Goal: Transaction & Acquisition: Purchase product/service

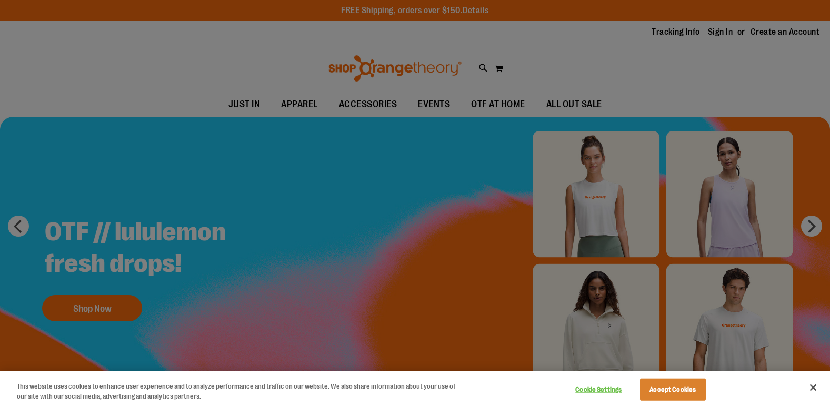
click at [478, 105] on div at bounding box center [415, 203] width 830 height 407
click at [692, 384] on button "Accept Cookies" at bounding box center [673, 390] width 66 height 22
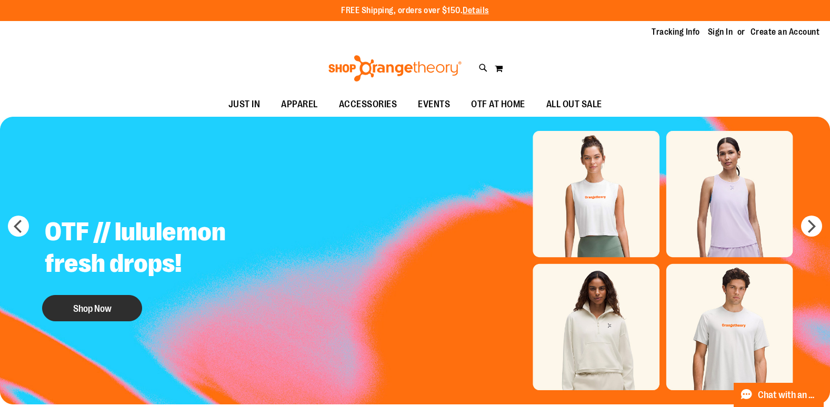
click at [125, 302] on button "Shop Now" at bounding box center [92, 308] width 100 height 26
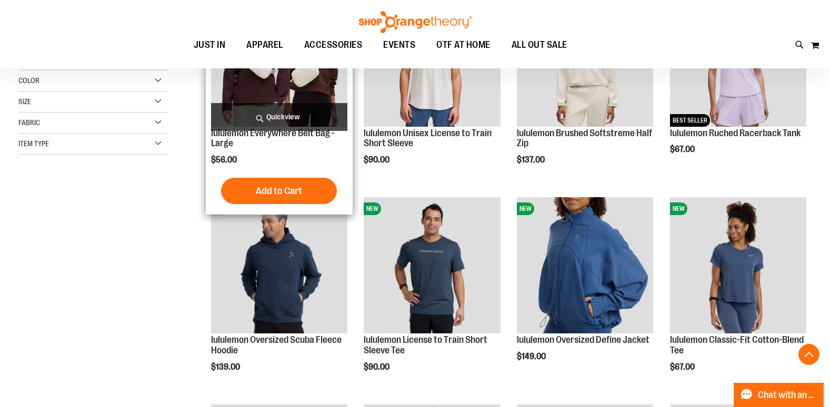
scroll to position [263, 0]
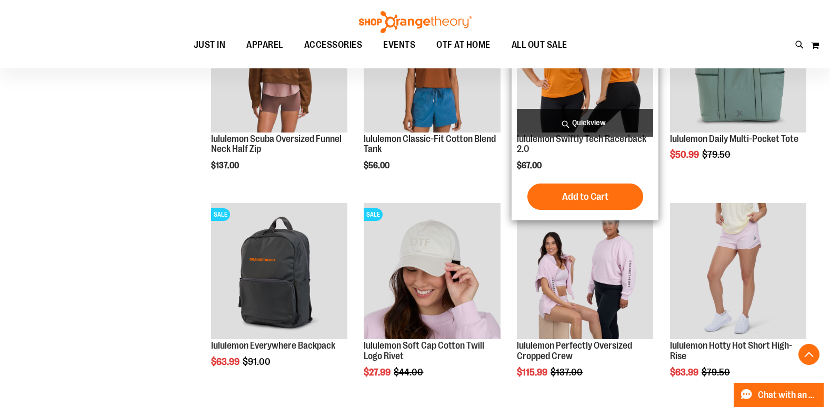
scroll to position [842, 0]
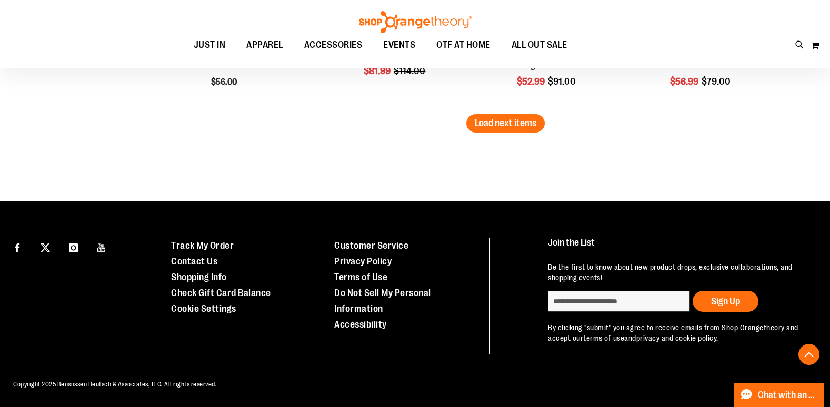
scroll to position [1961, 0]
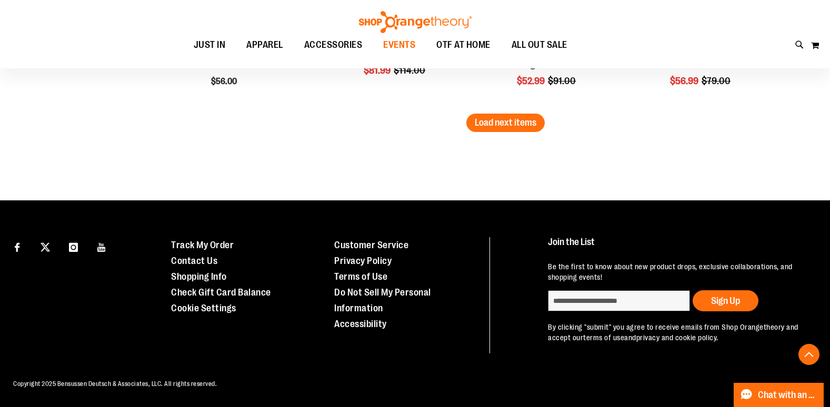
click at [415, 46] on span "EVENTS" at bounding box center [399, 45] width 32 height 24
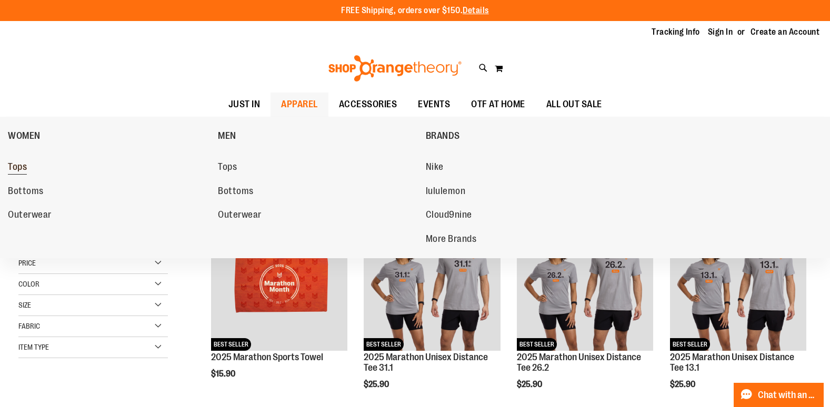
click at [25, 171] on span "Tops" at bounding box center [17, 168] width 19 height 13
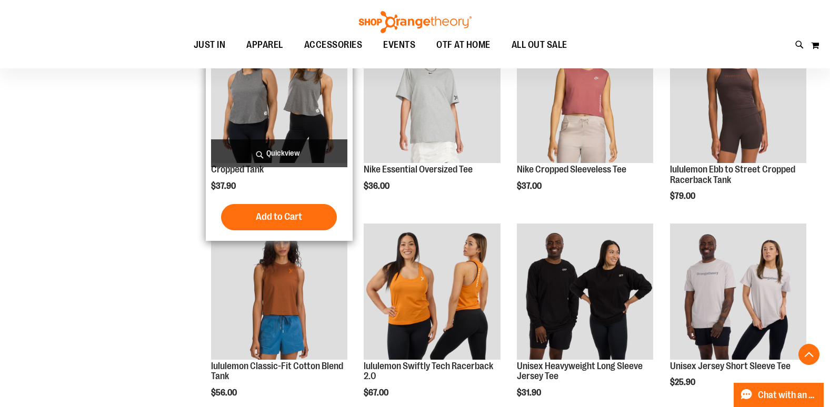
scroll to position [1579, 0]
